Goal: Information Seeking & Learning: Learn about a topic

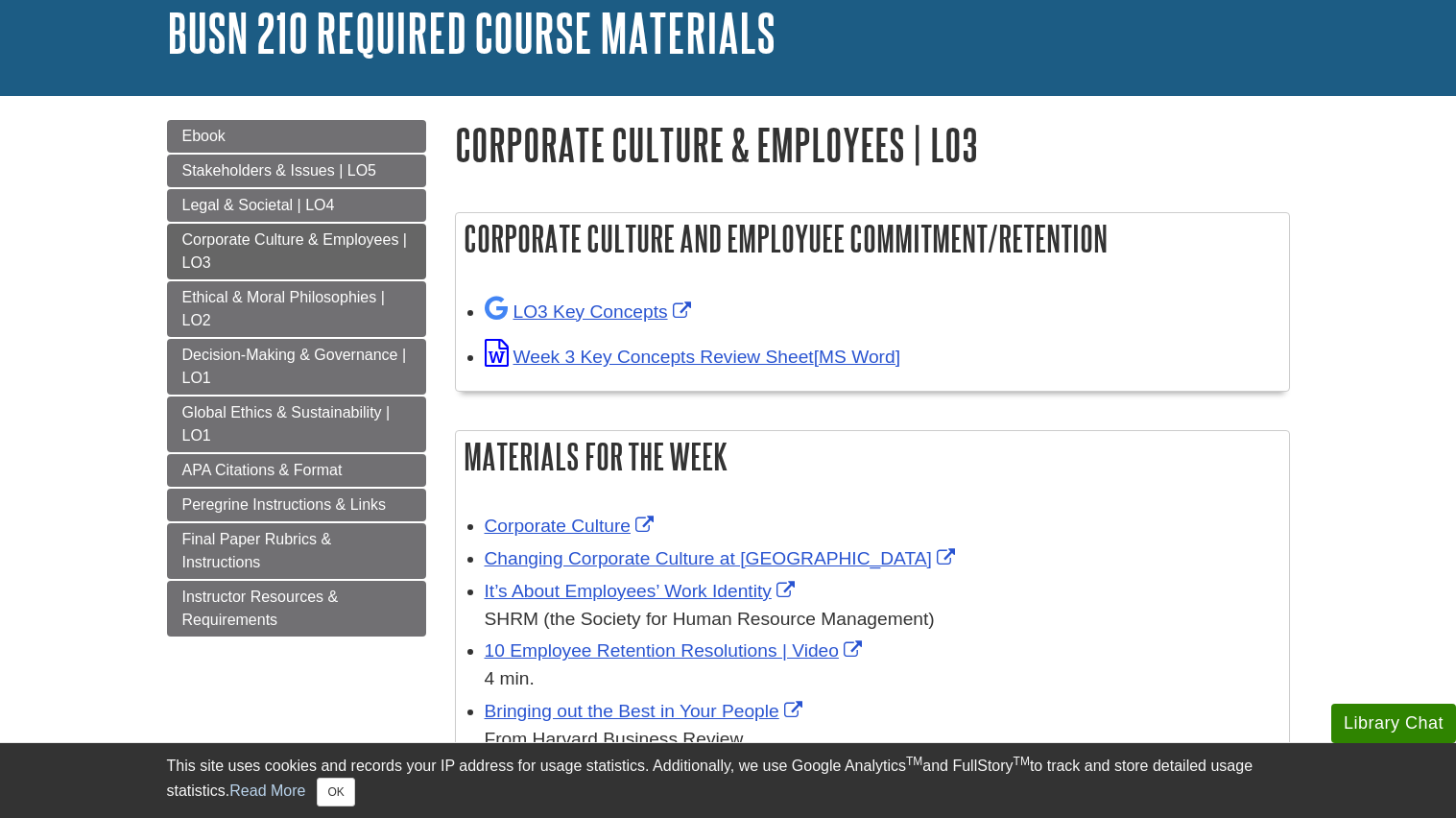
scroll to position [122, 0]
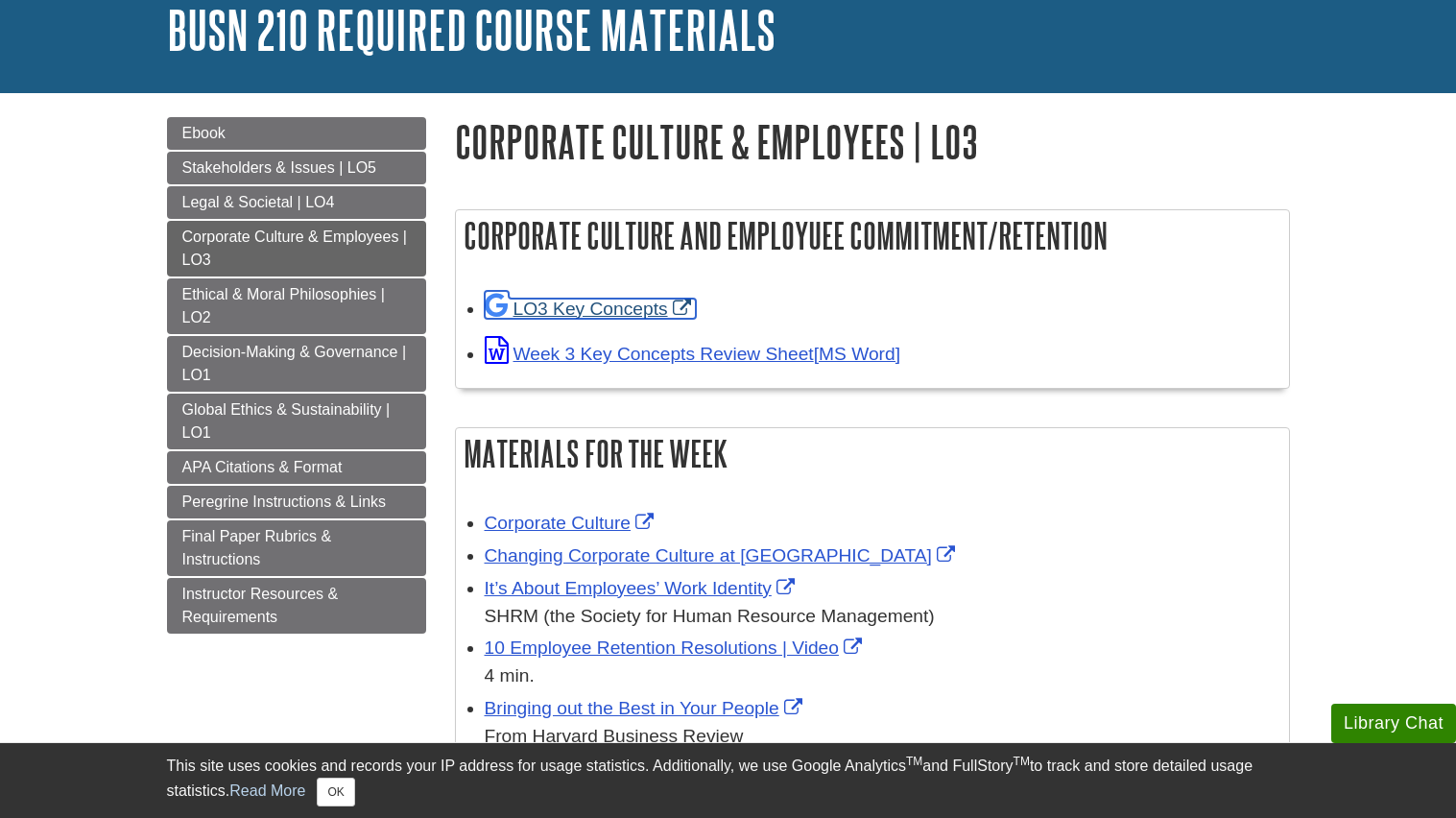
click at [624, 315] on link "LO3 Key Concepts" at bounding box center [591, 309] width 211 height 20
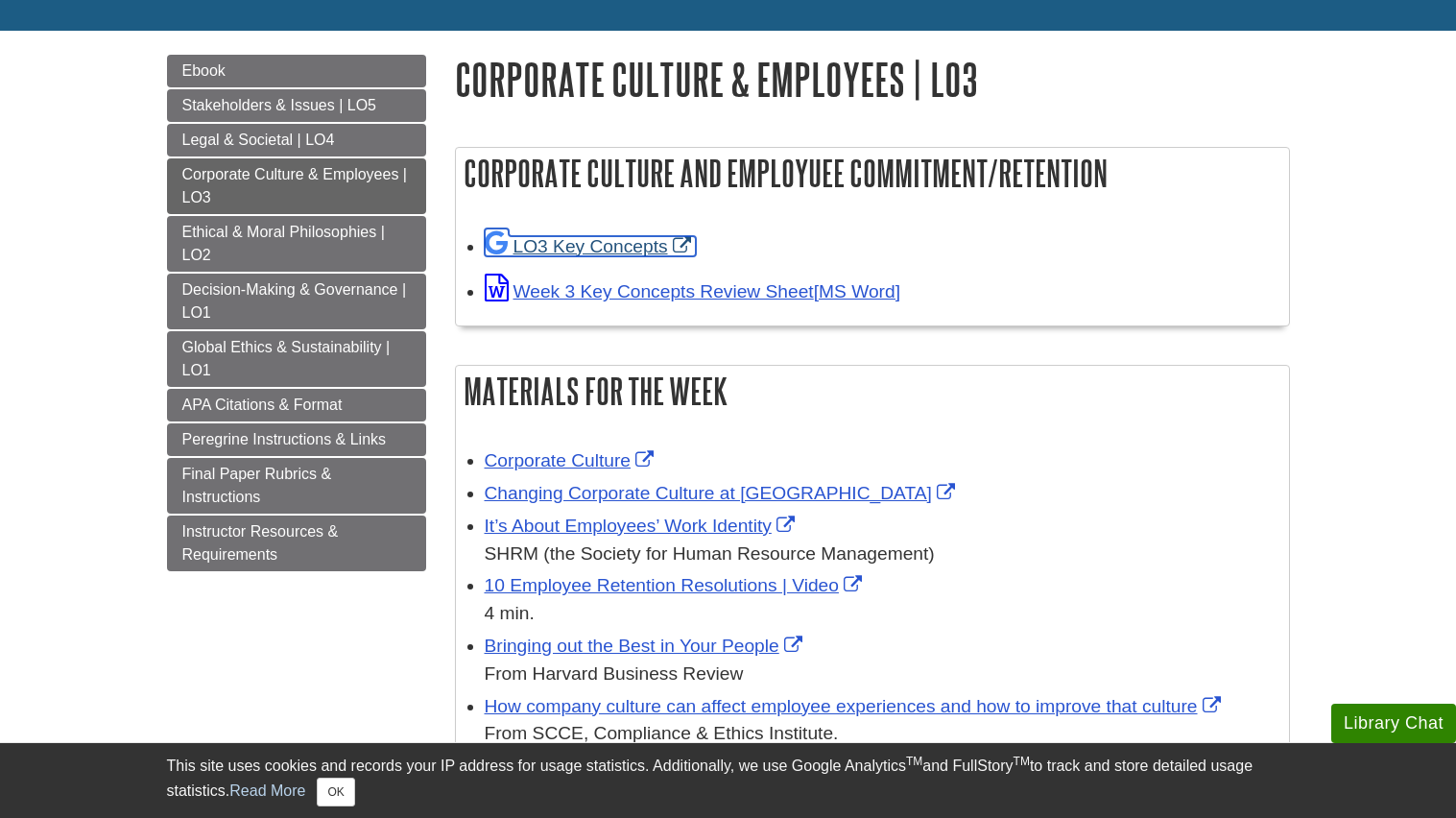
scroll to position [187, 0]
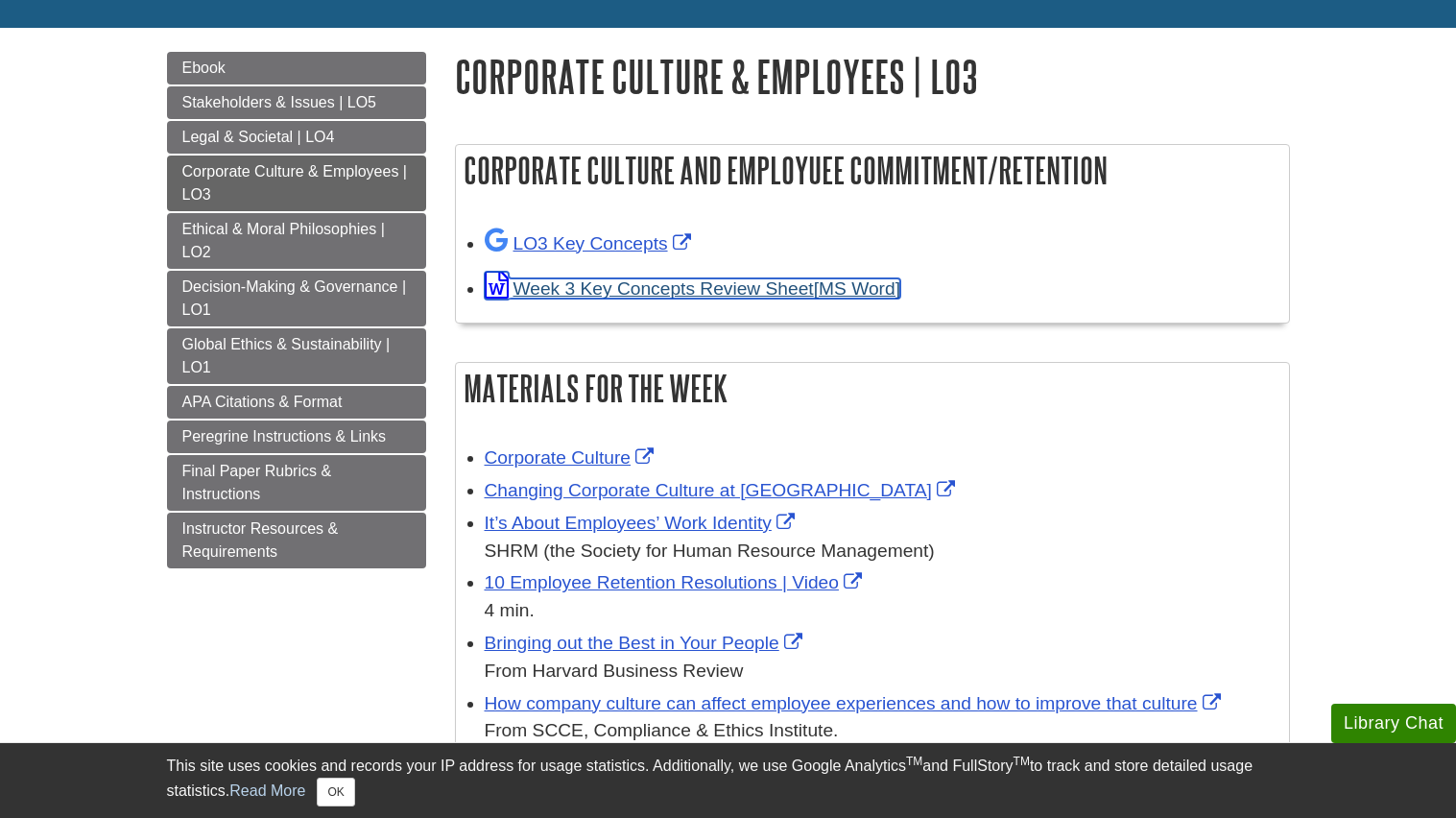
click at [653, 285] on link "Week 3 Key Concepts Review Sheet" at bounding box center [693, 288] width 416 height 20
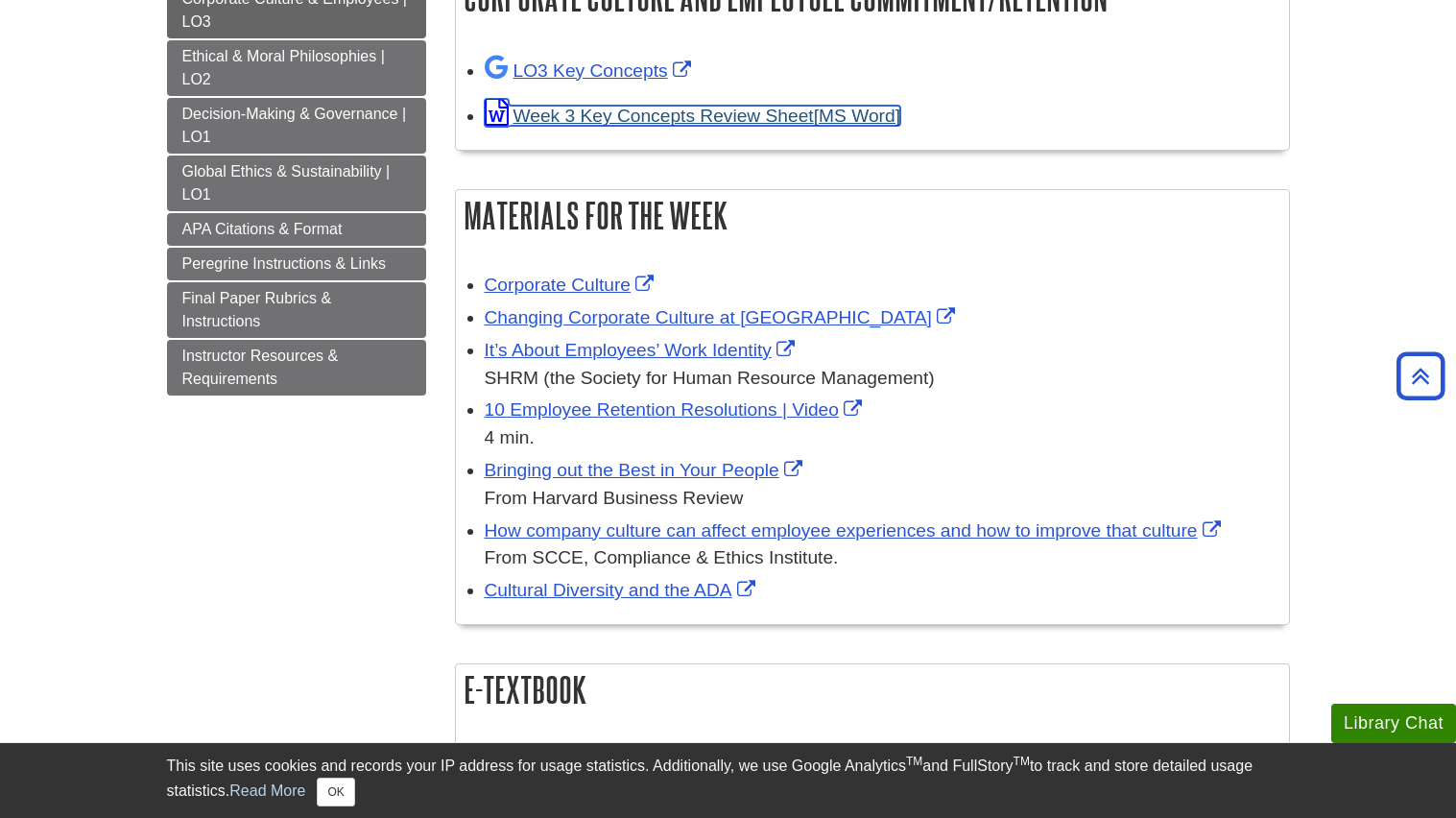
scroll to position [364, 0]
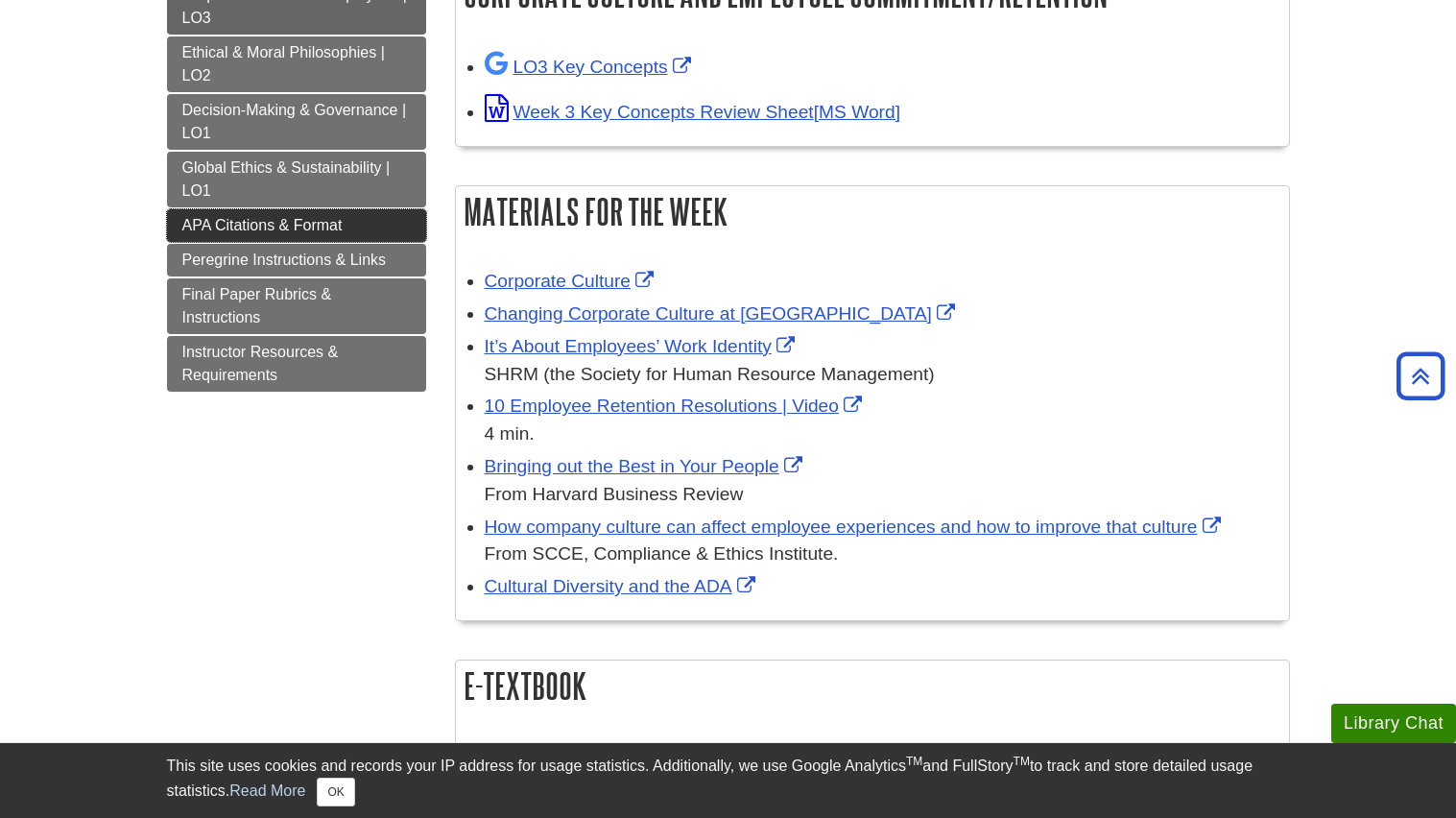
click at [348, 221] on link "APA Citations & Format" at bounding box center [296, 226] width 259 height 33
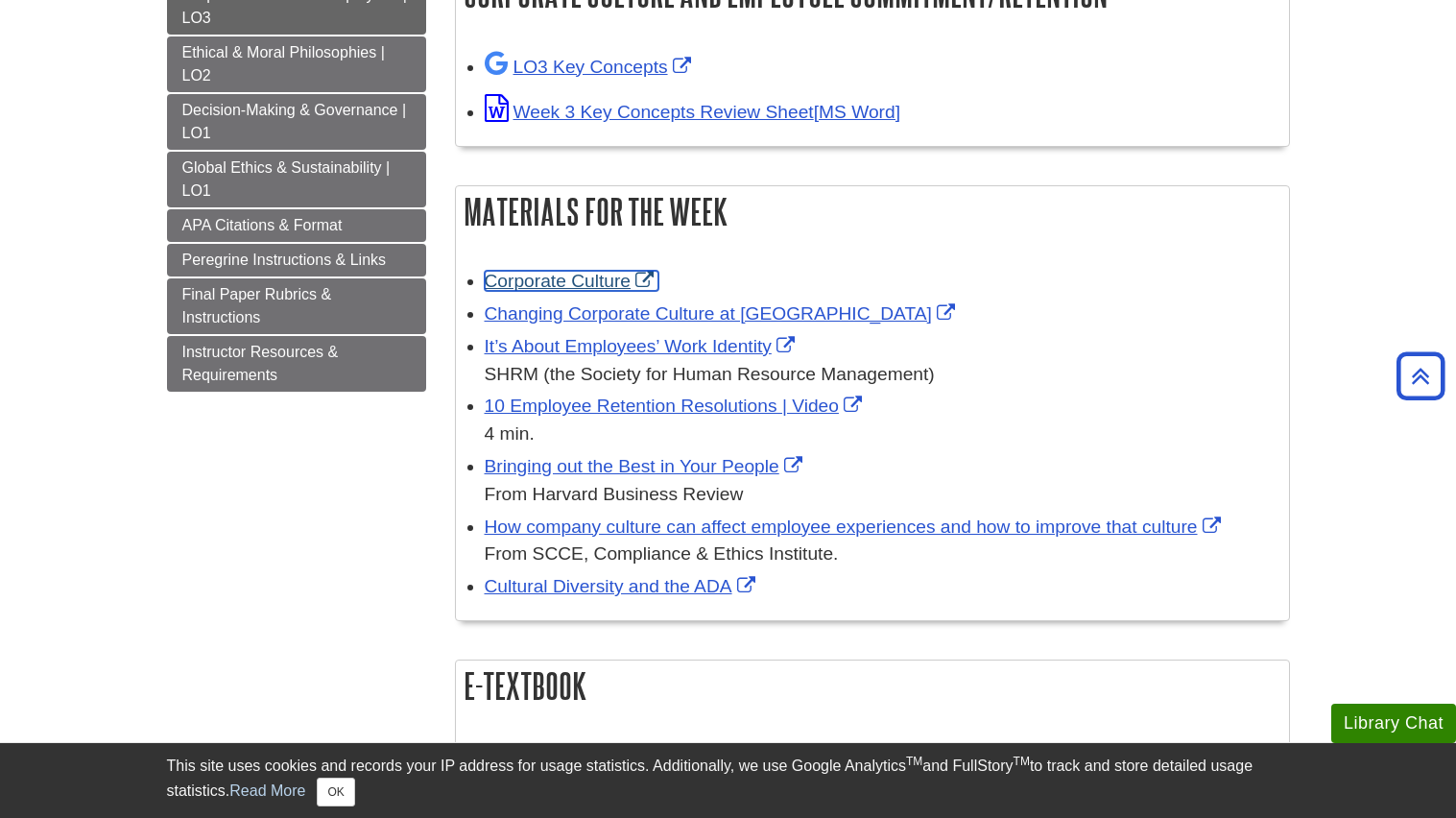
click at [606, 278] on link "Corporate Culture" at bounding box center [572, 280] width 175 height 20
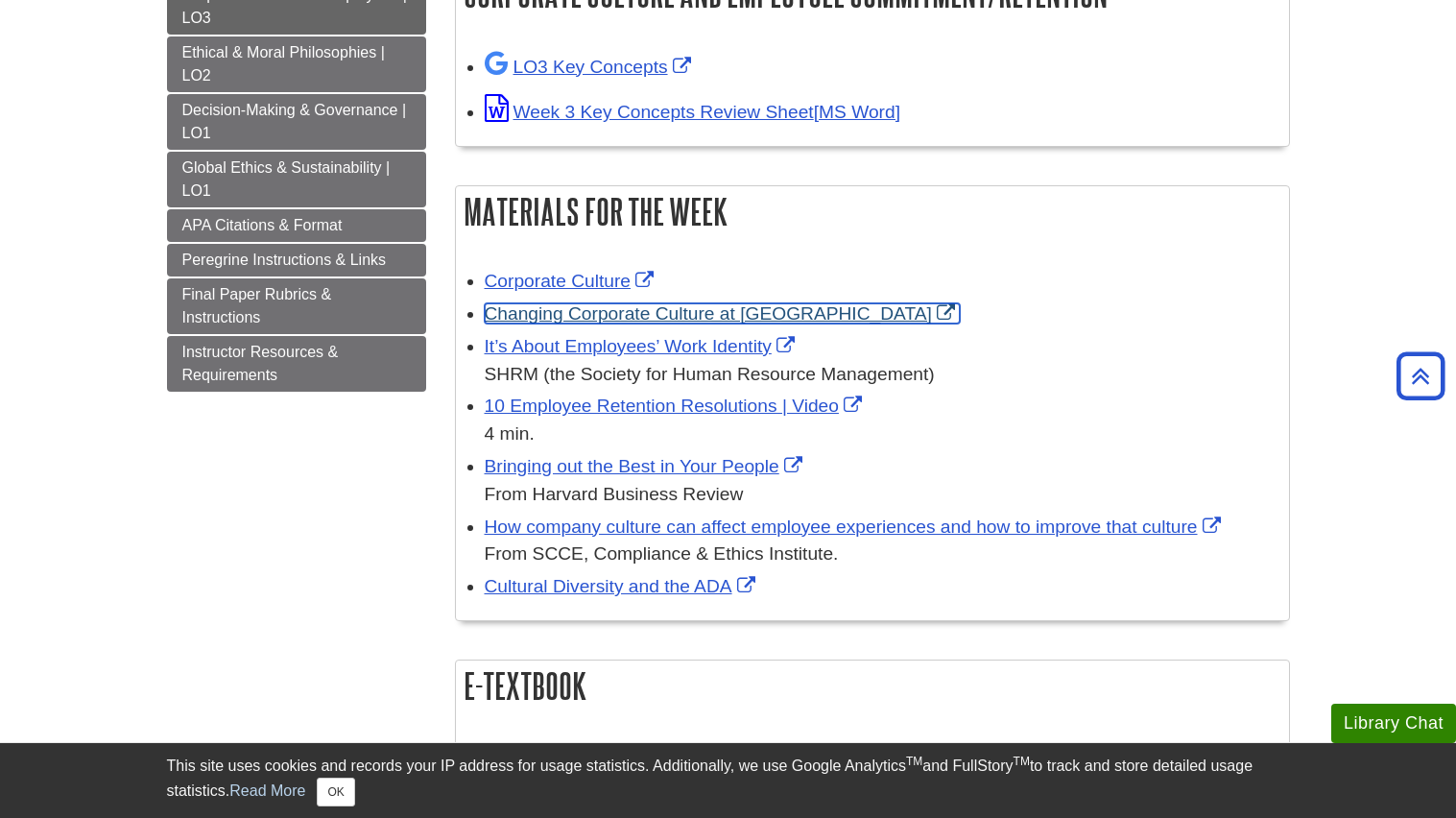
click at [646, 315] on link "Changing Corporate Culture at Uber" at bounding box center [723, 313] width 475 height 20
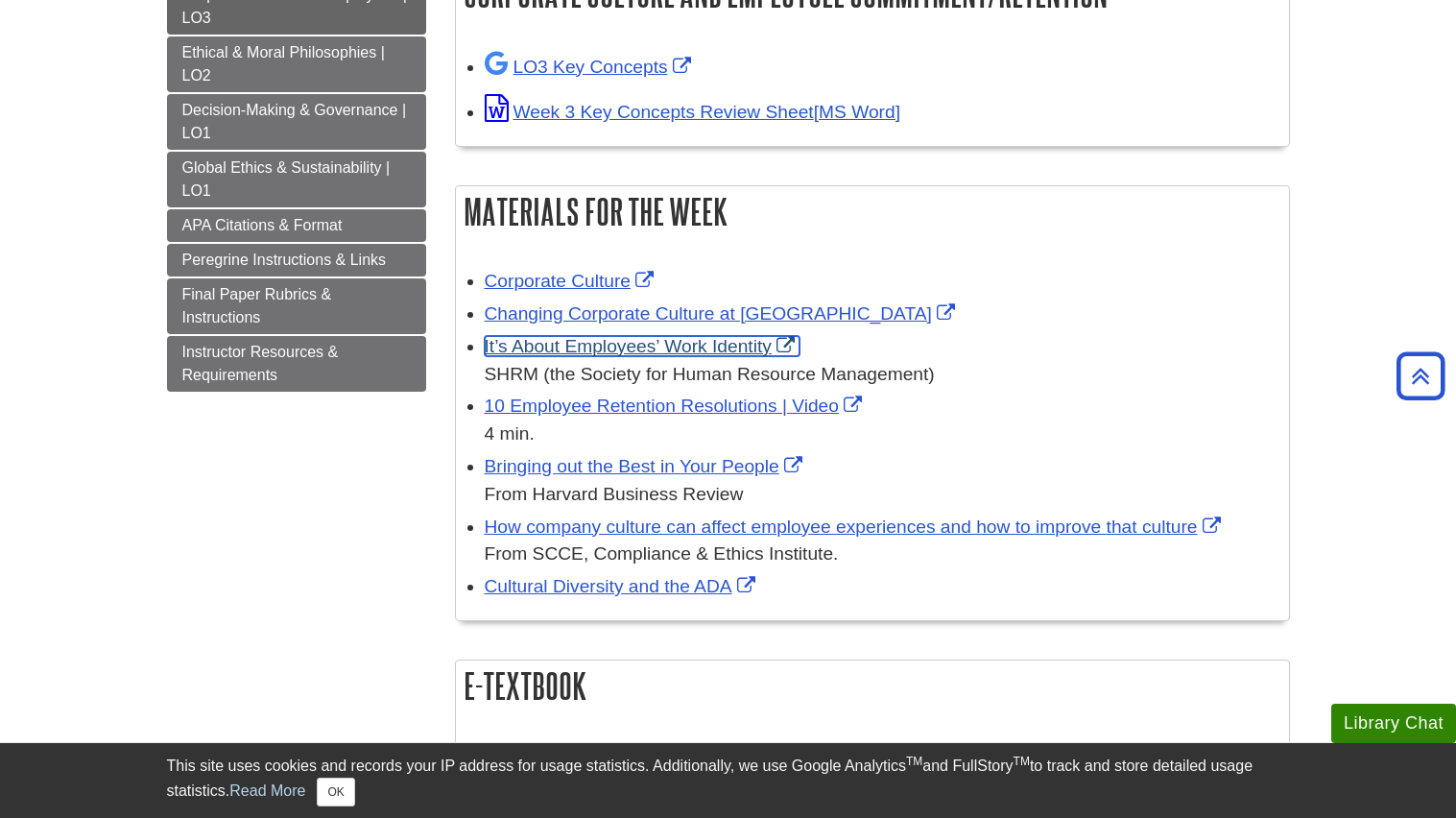
click at [589, 353] on link "It’s About Employees’ Work Identity" at bounding box center [642, 345] width 315 height 20
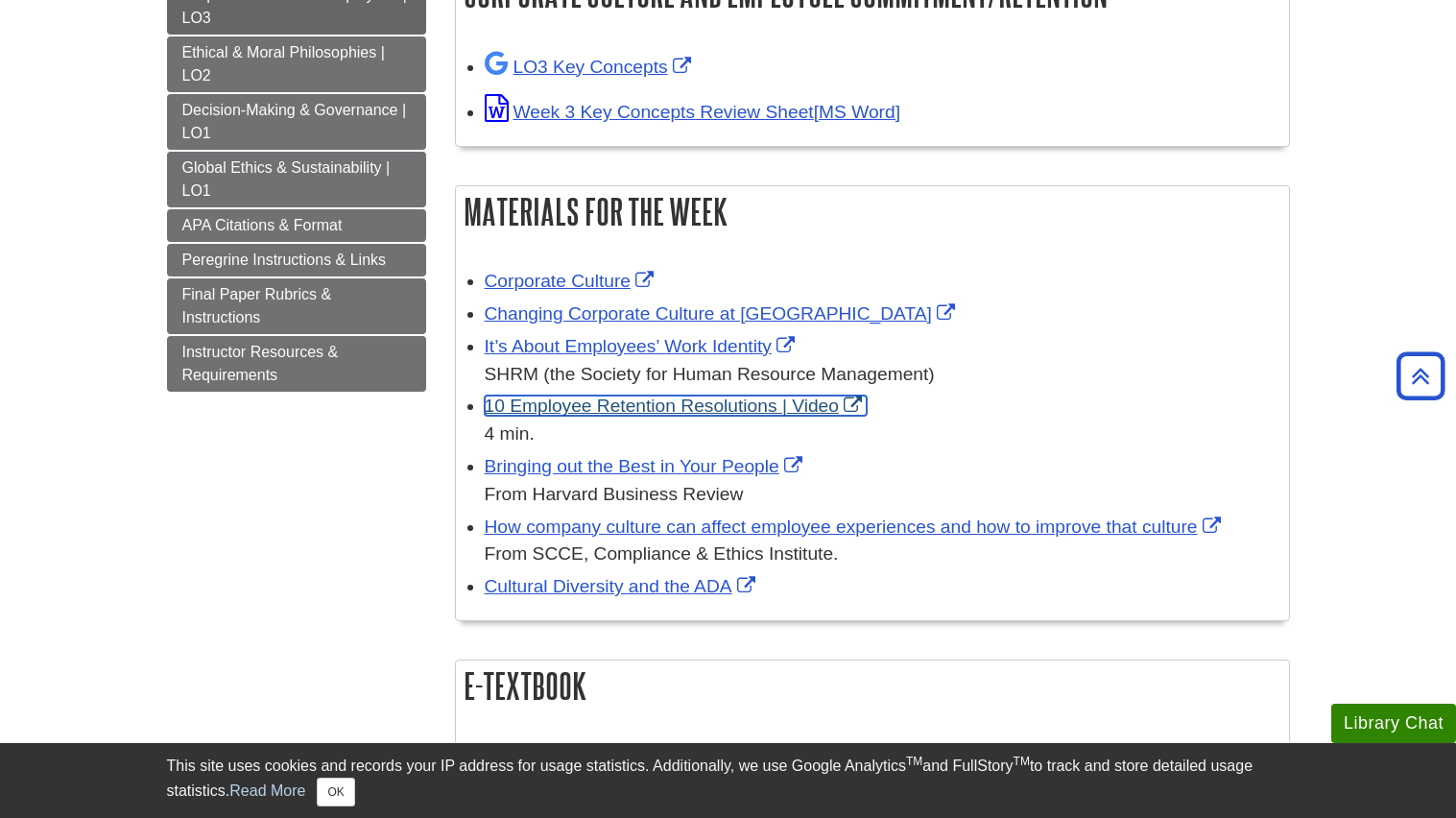
click at [683, 407] on link "10 Employee Retention Resolutions | Video" at bounding box center [676, 406] width 382 height 20
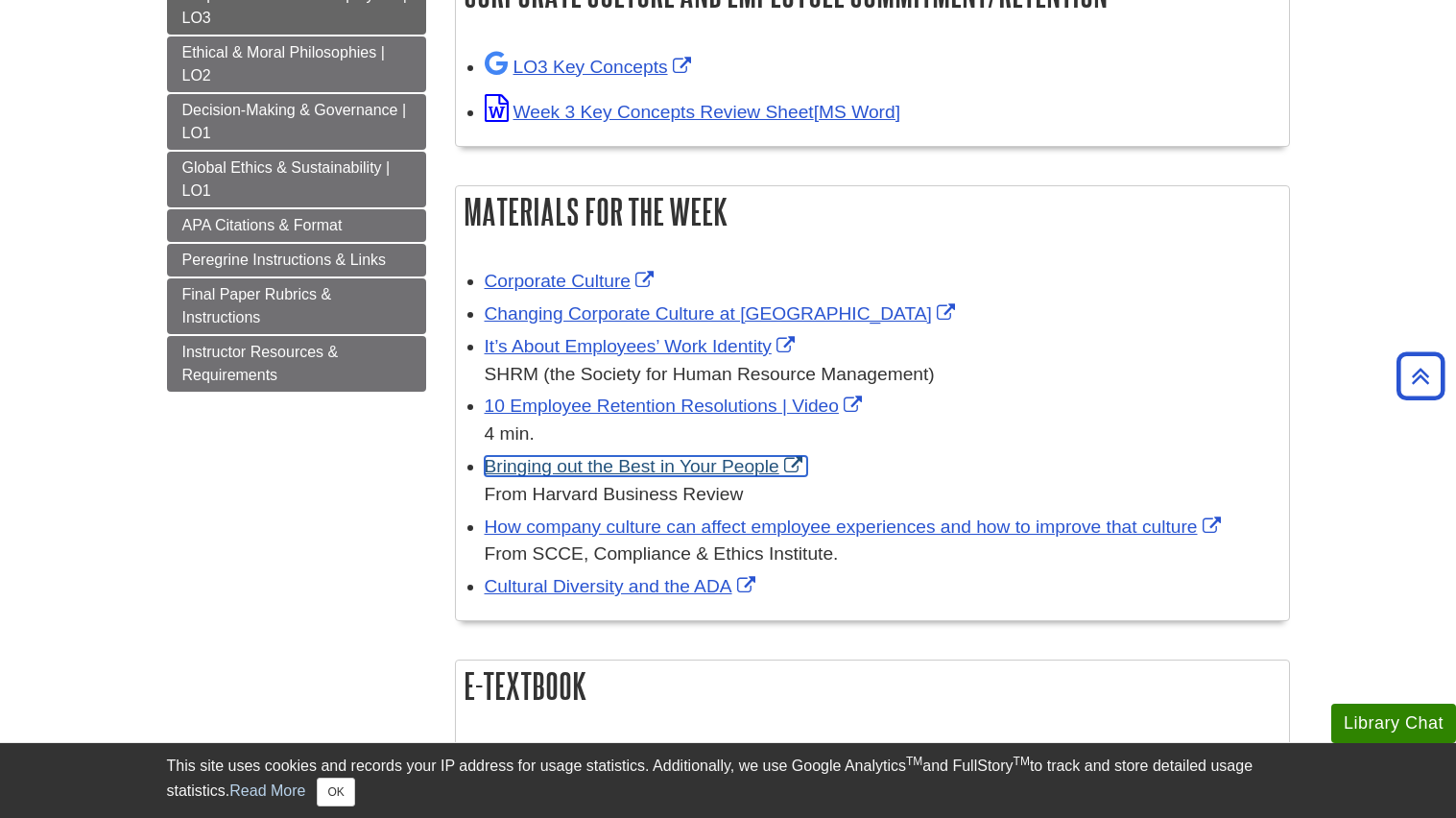
click at [729, 465] on link "Bringing out the Best in Your People" at bounding box center [646, 466] width 323 height 20
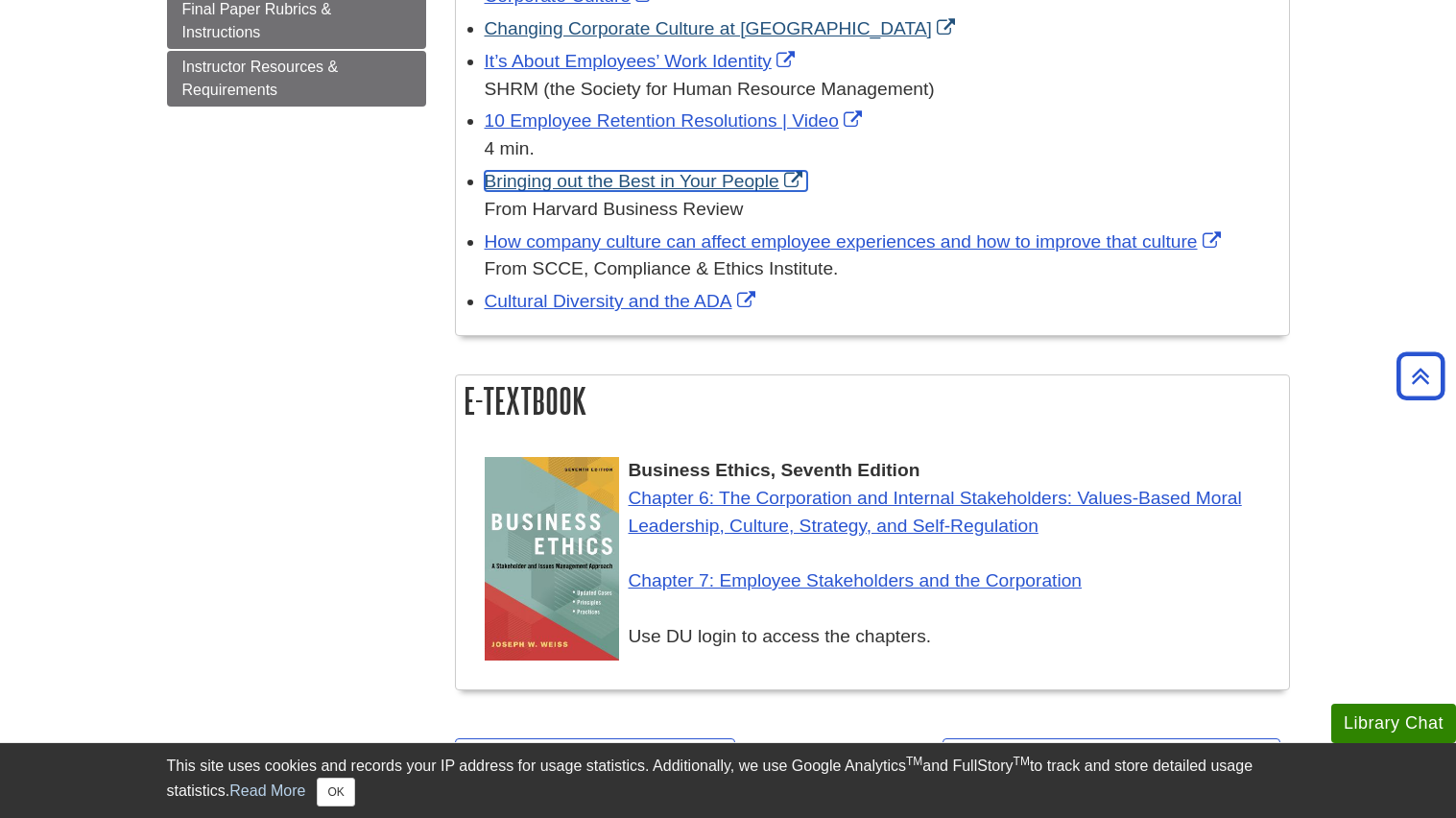
scroll to position [659, 0]
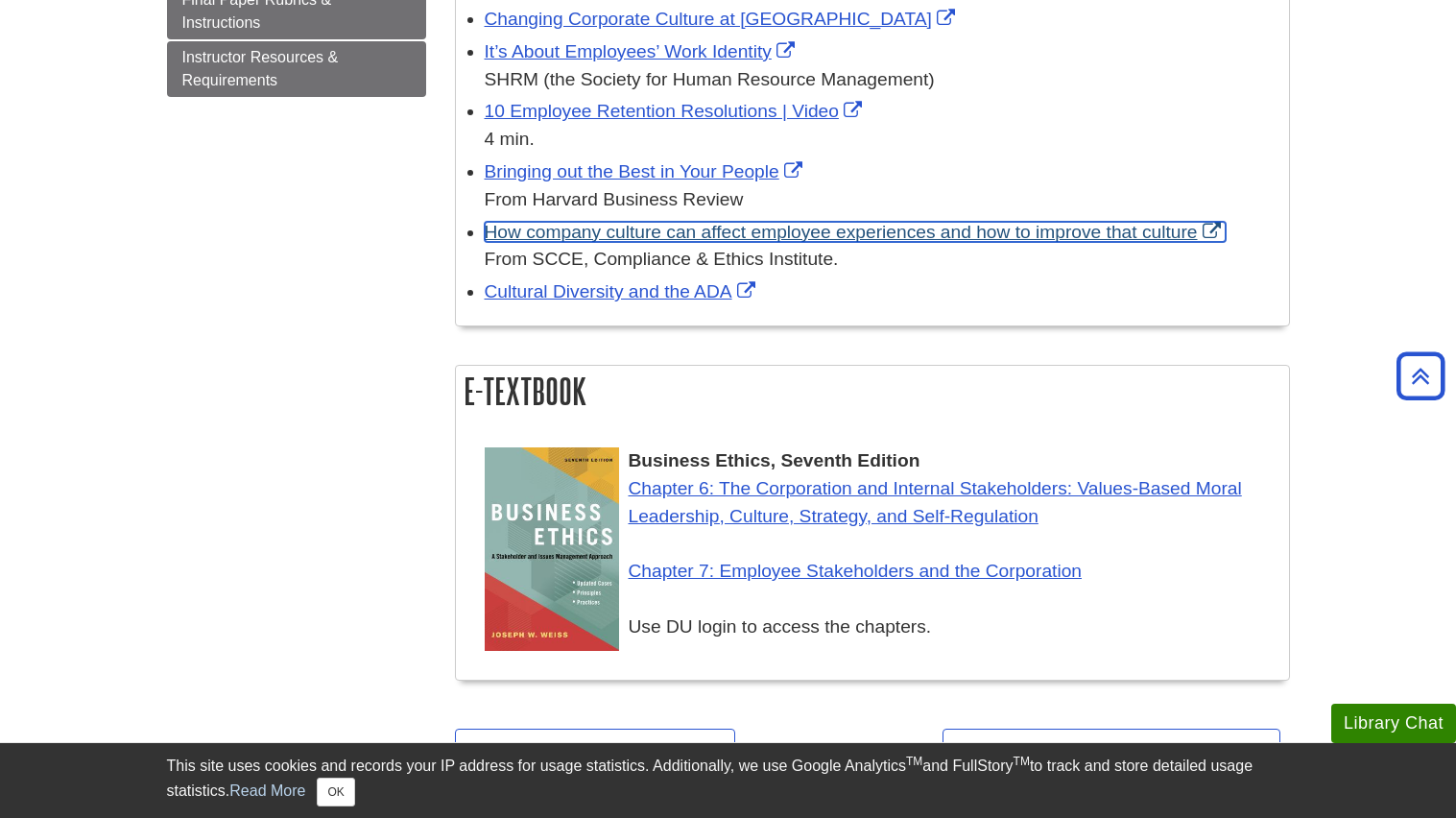
click at [776, 236] on link "How company culture can affect employee experiences and how to improve that cul…" at bounding box center [856, 232] width 741 height 20
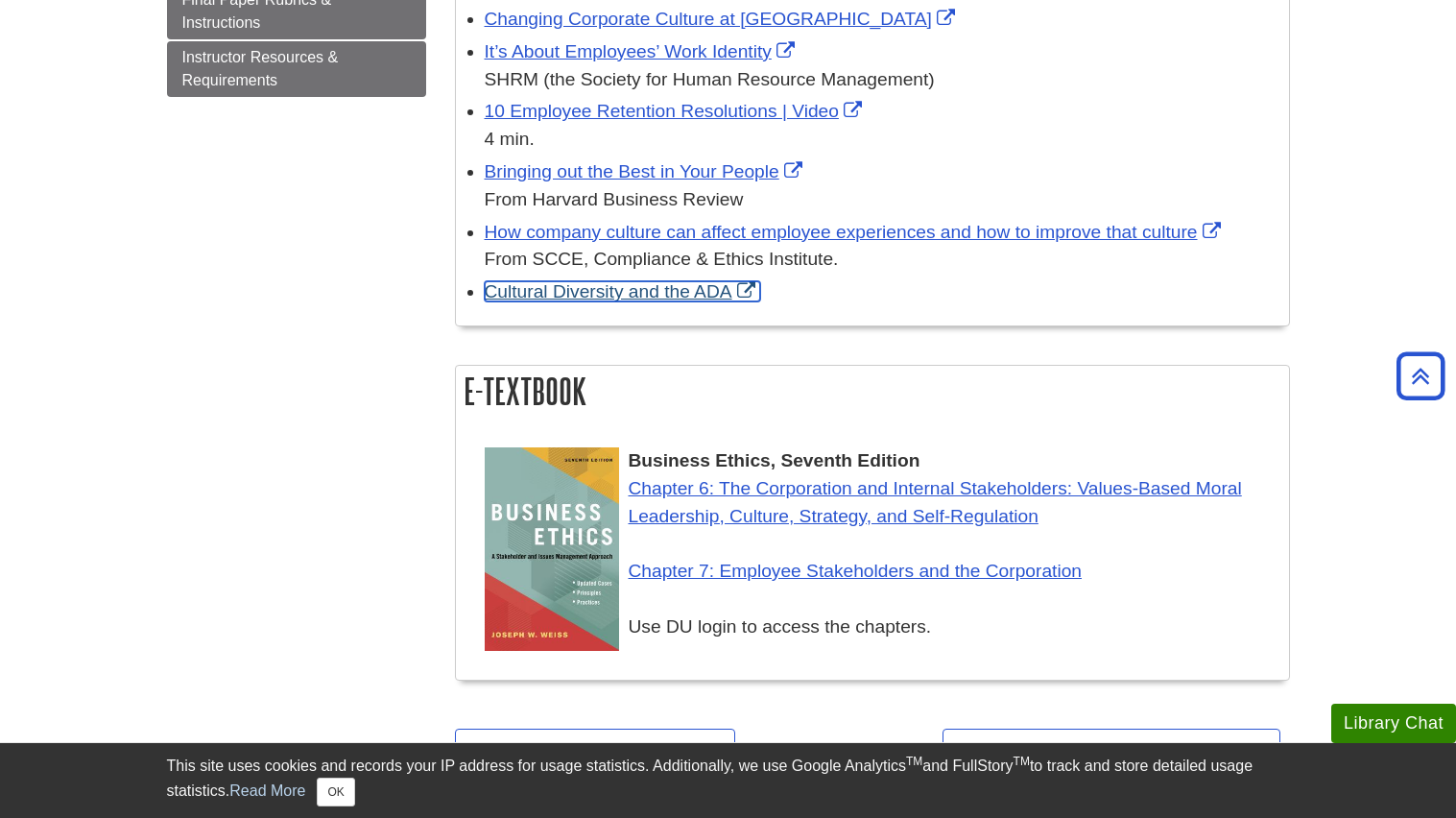
click at [676, 296] on link "Cultural Diversity and the ADA" at bounding box center [623, 291] width 275 height 20
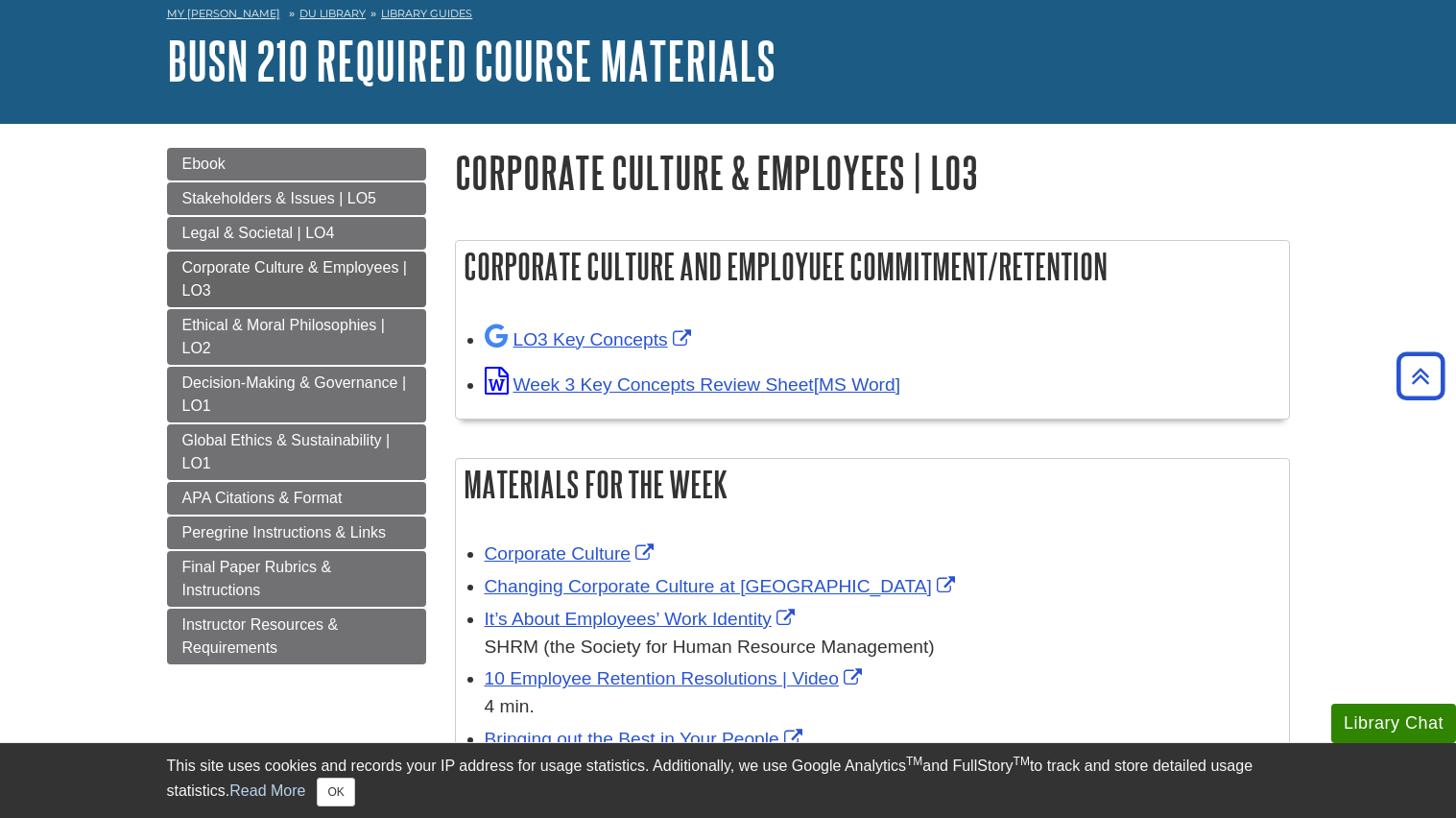
scroll to position [0, 0]
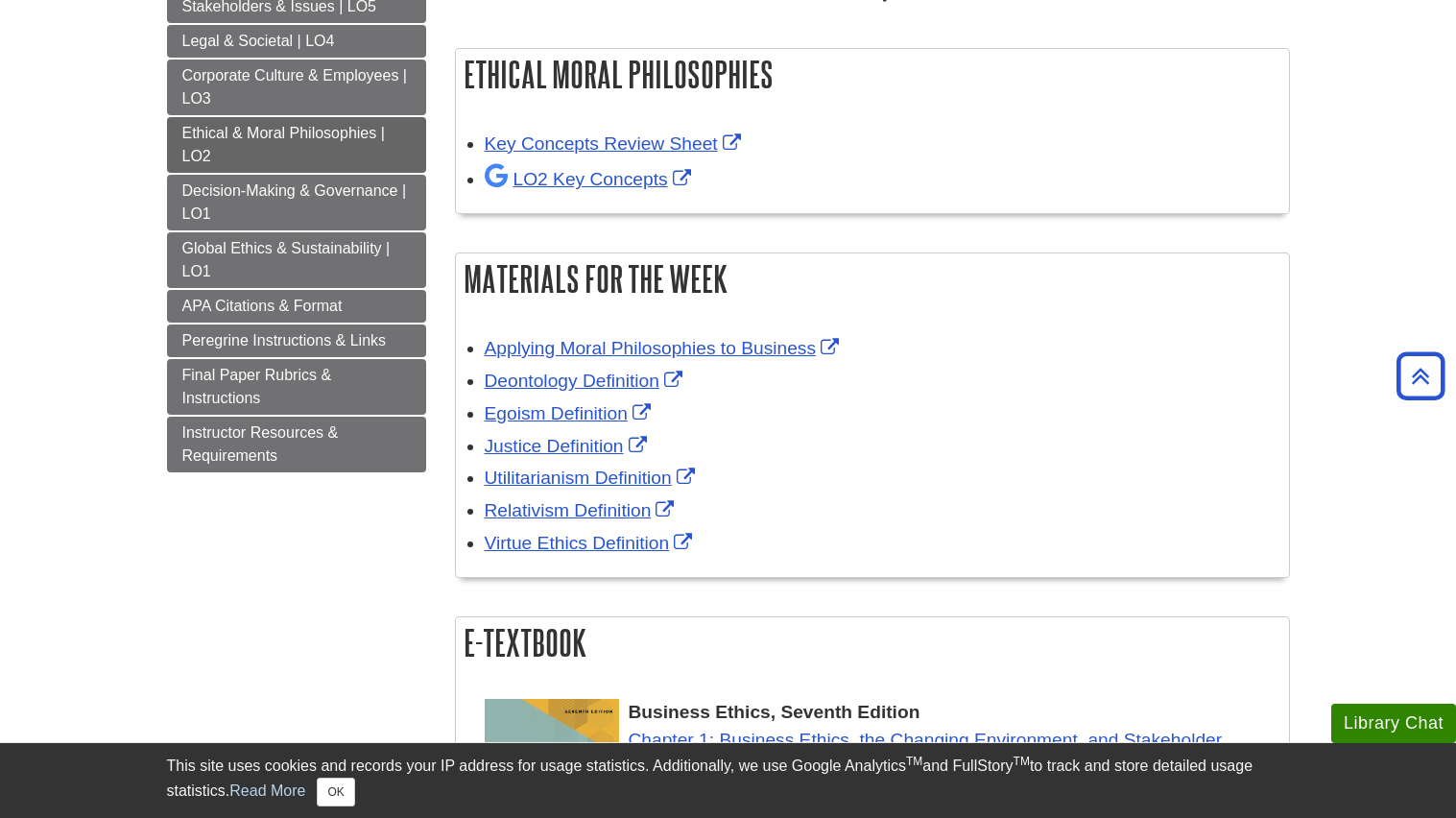
scroll to position [280, 0]
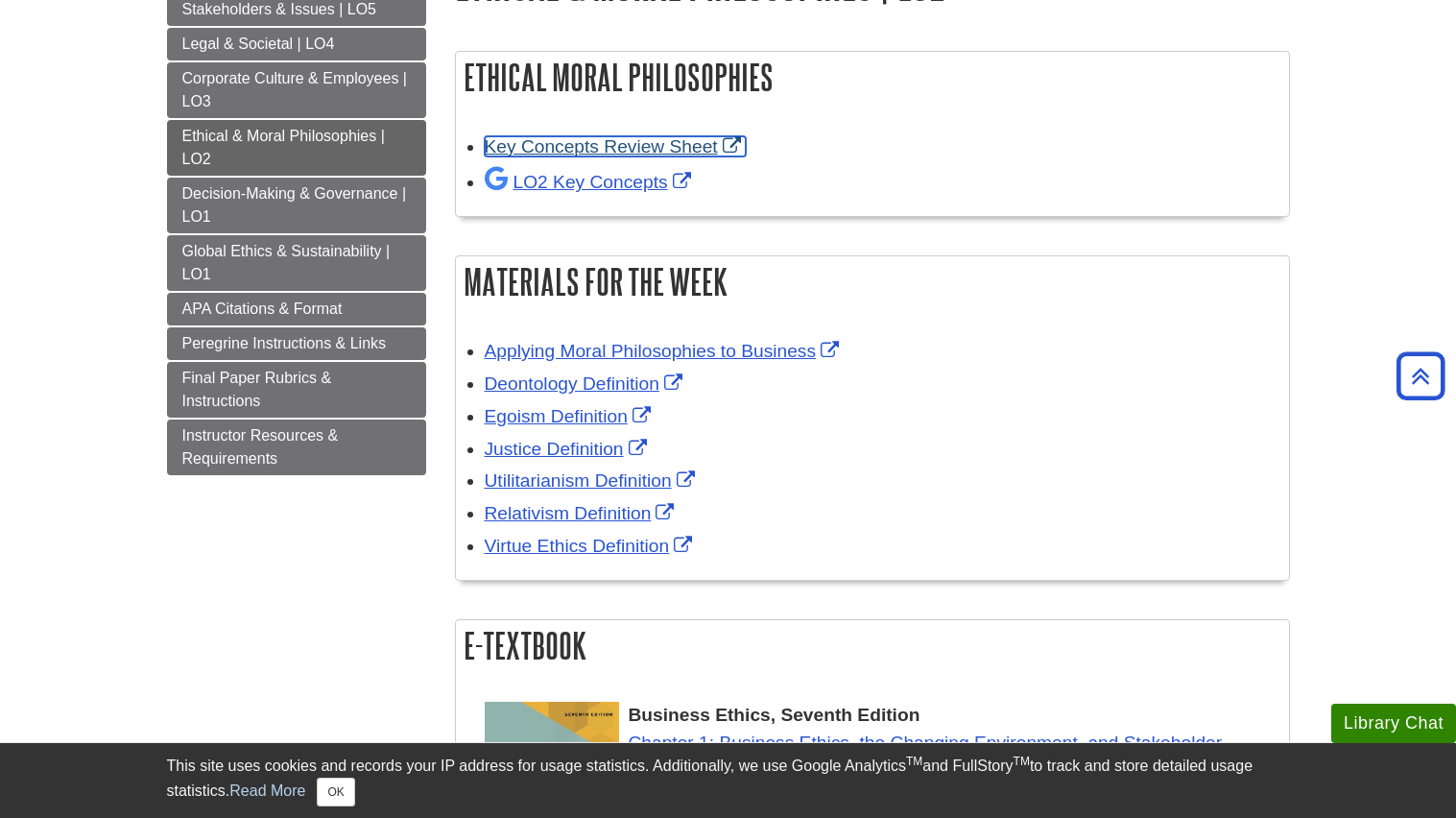
click at [597, 146] on link "Key Concepts Review Sheet" at bounding box center [615, 147] width 261 height 20
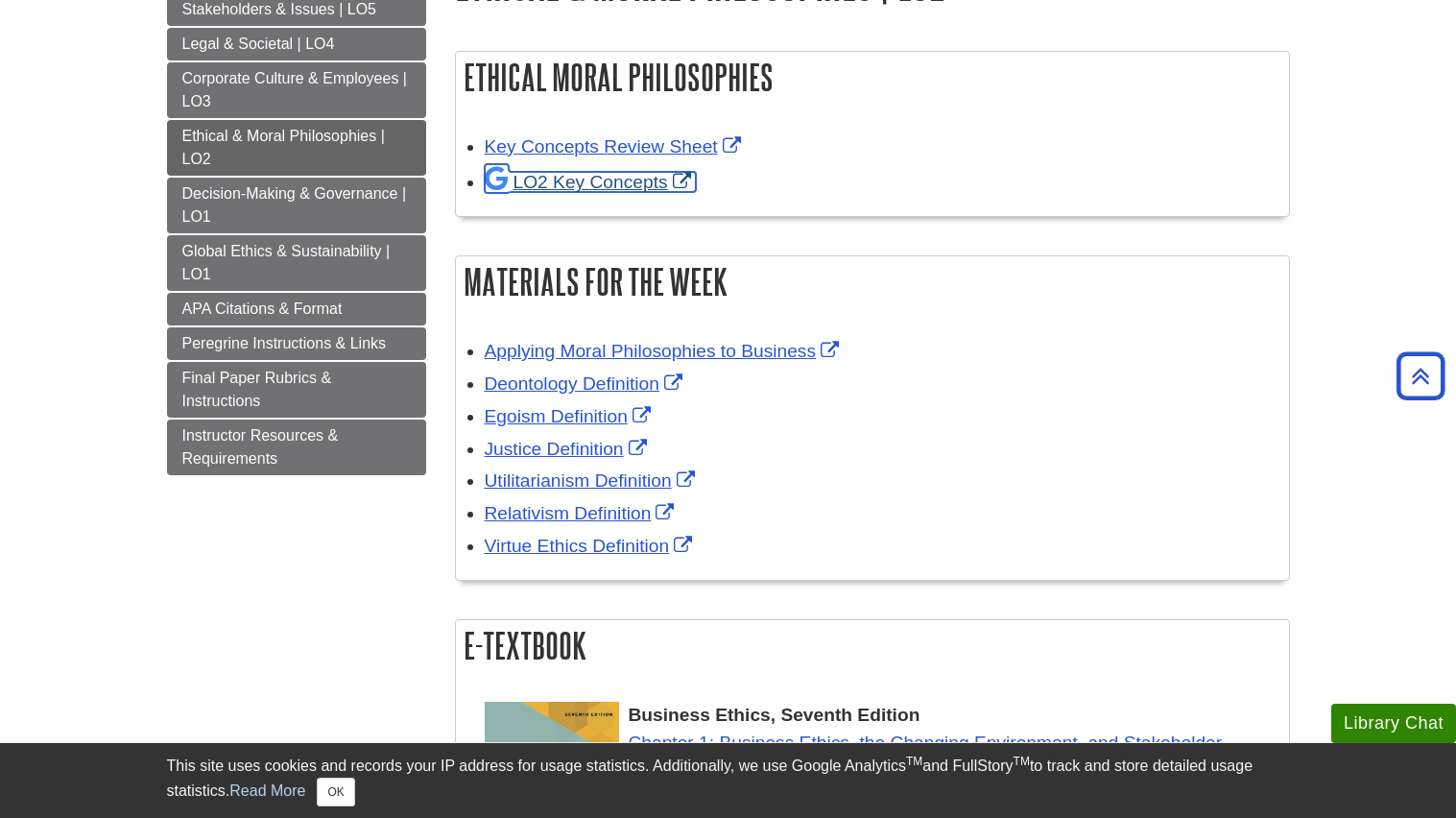
click at [594, 186] on link "LO2 Key Concepts" at bounding box center [591, 181] width 211 height 20
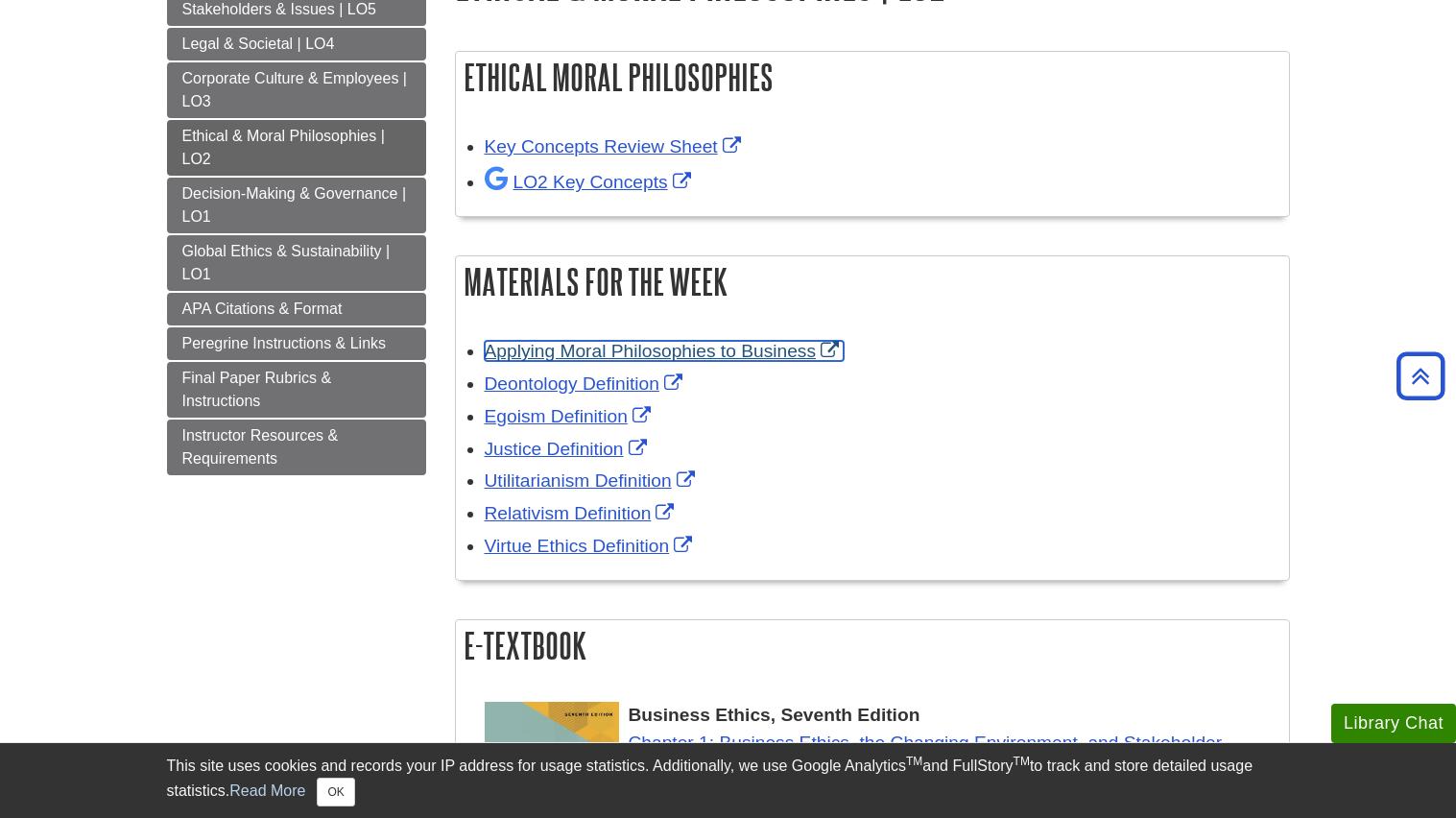
click at [595, 349] on link "Applying Moral Philosophies to Business" at bounding box center [664, 350] width 360 height 20
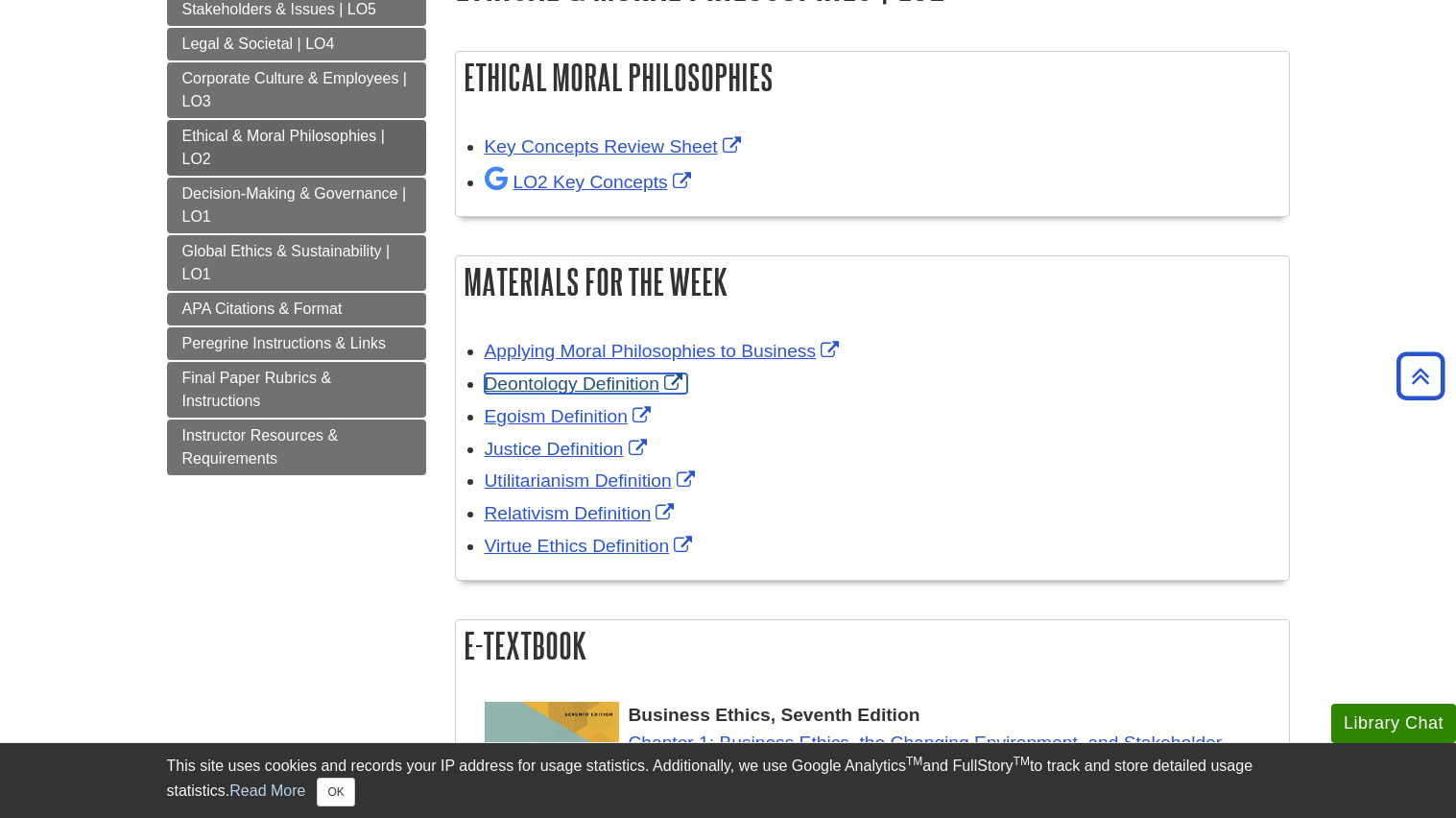
click at [609, 383] on link "Deontology Definition" at bounding box center [586, 383] width 203 height 20
click at [577, 420] on link "Egoism Definition" at bounding box center [570, 416] width 171 height 20
click at [502, 454] on link "Justice Definition" at bounding box center [568, 448] width 167 height 20
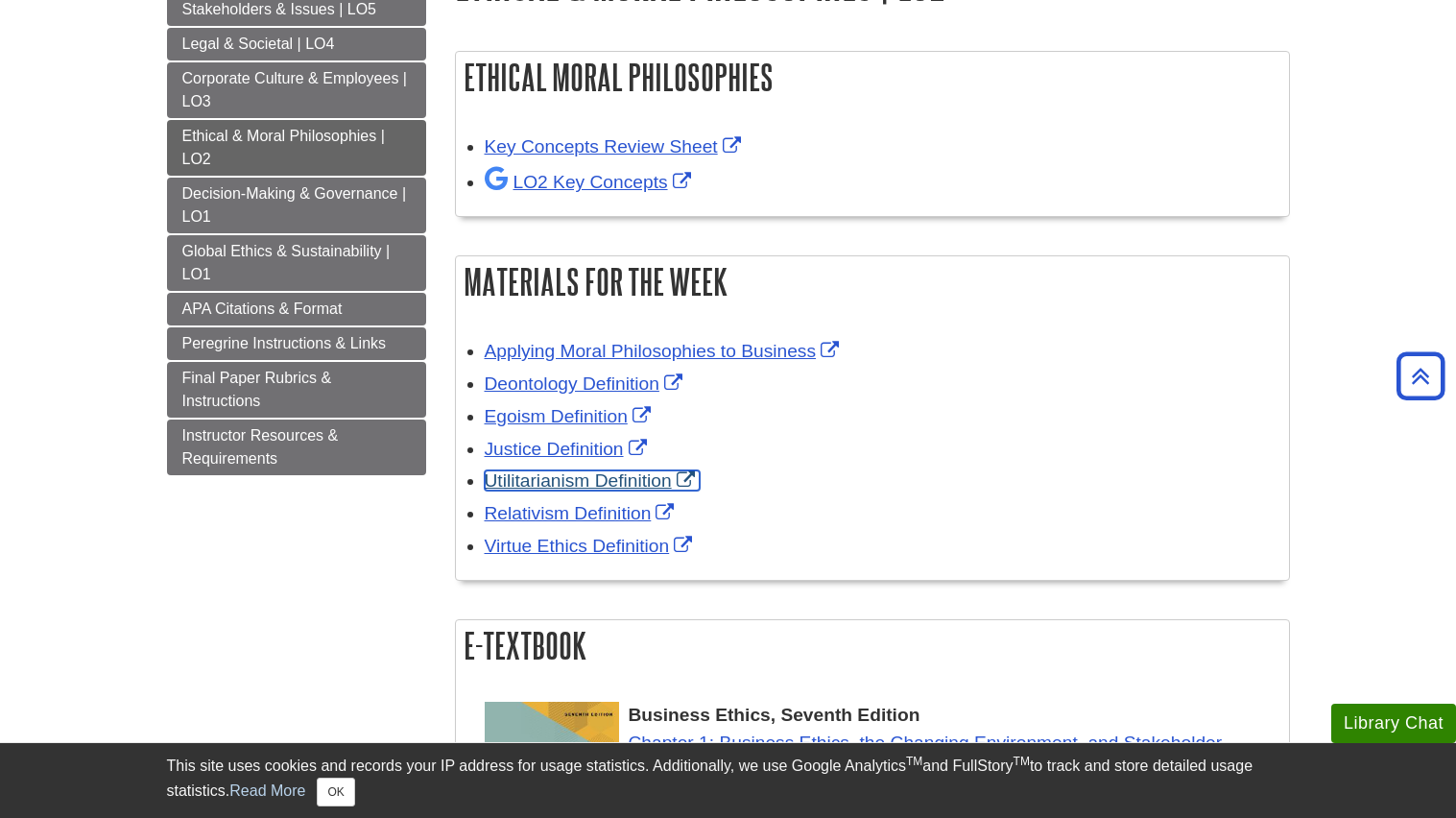
click at [637, 483] on link "Utilitarianism Definition" at bounding box center [593, 480] width 215 height 20
click at [634, 513] on link "Relativism Definition" at bounding box center [582, 513] width 195 height 20
click at [559, 544] on link "Virtue Ethics Definition" at bounding box center [592, 545] width 213 height 20
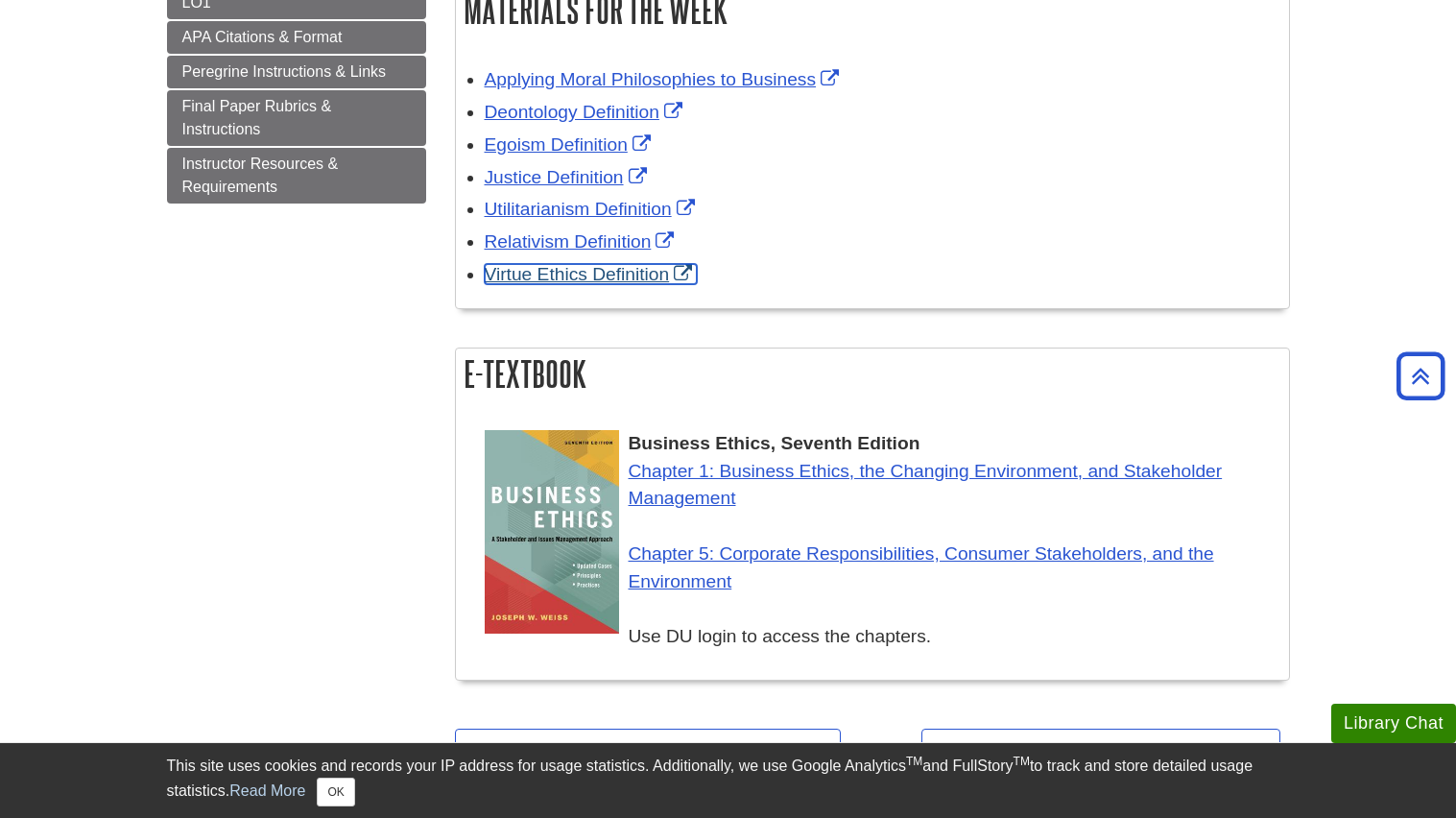
scroll to position [0, 0]
